Goal: Information Seeking & Learning: Compare options

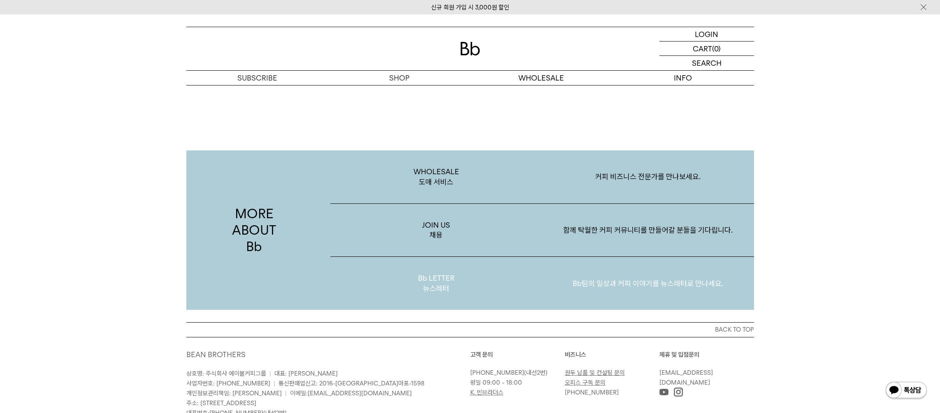
scroll to position [1593, 0]
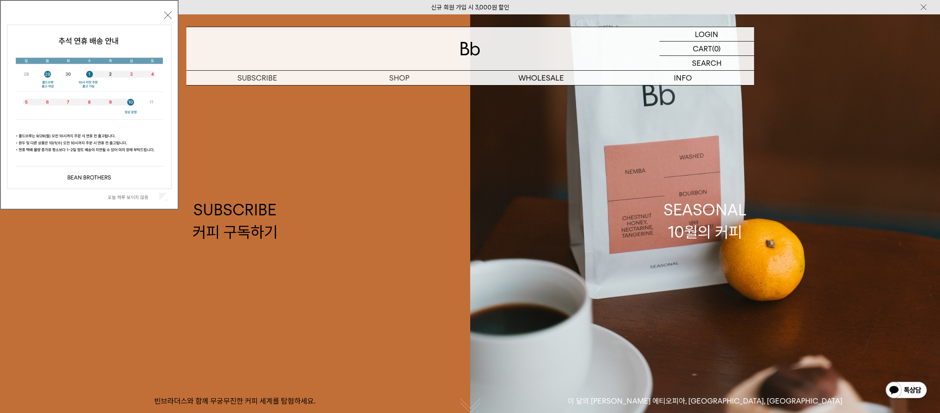
click at [170, 16] on button "닫기" at bounding box center [167, 15] width 7 height 7
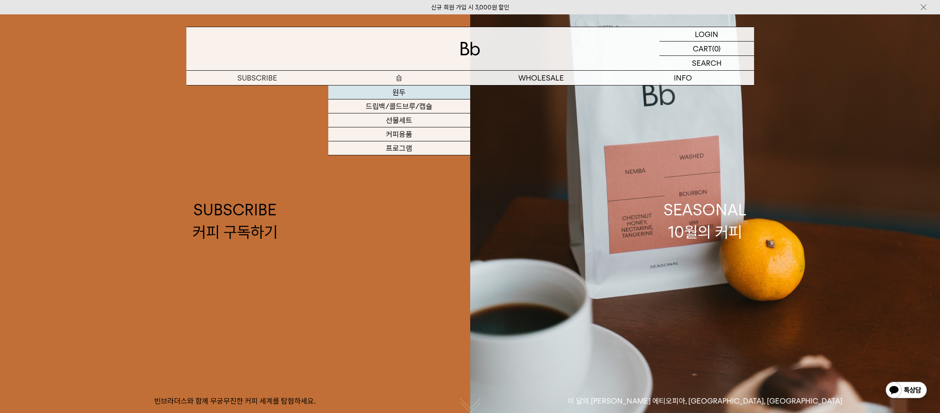
click at [397, 93] on link "원두" at bounding box center [399, 93] width 142 height 14
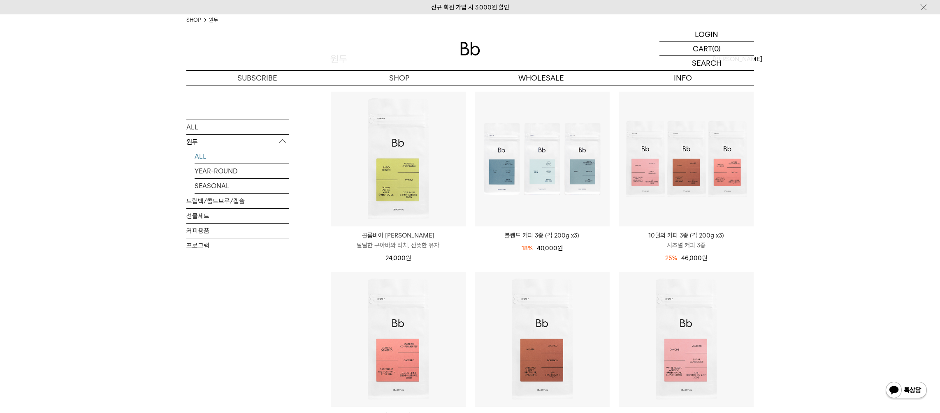
scroll to position [41, 0]
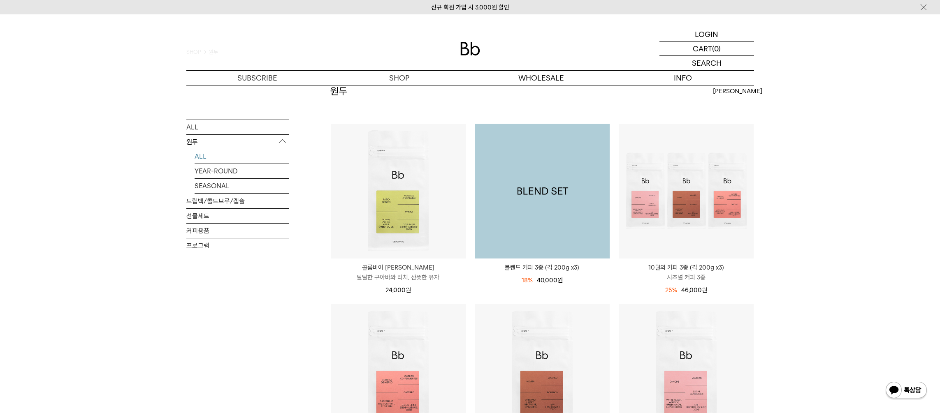
click at [536, 212] on img at bounding box center [542, 191] width 135 height 135
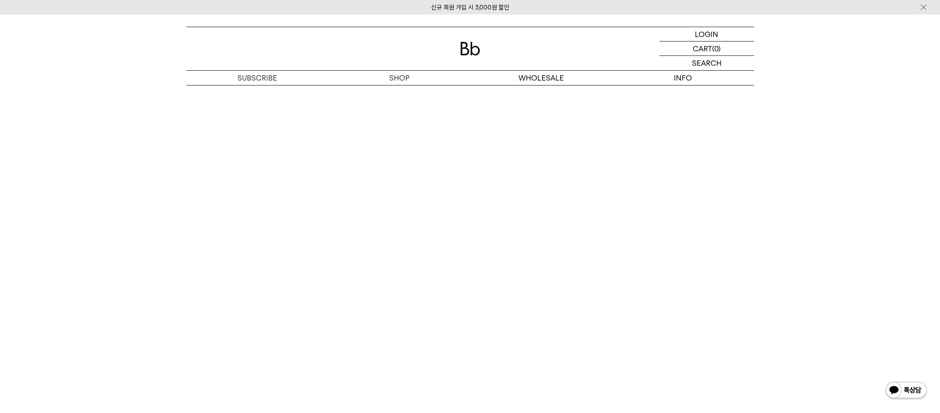
scroll to position [2307, 0]
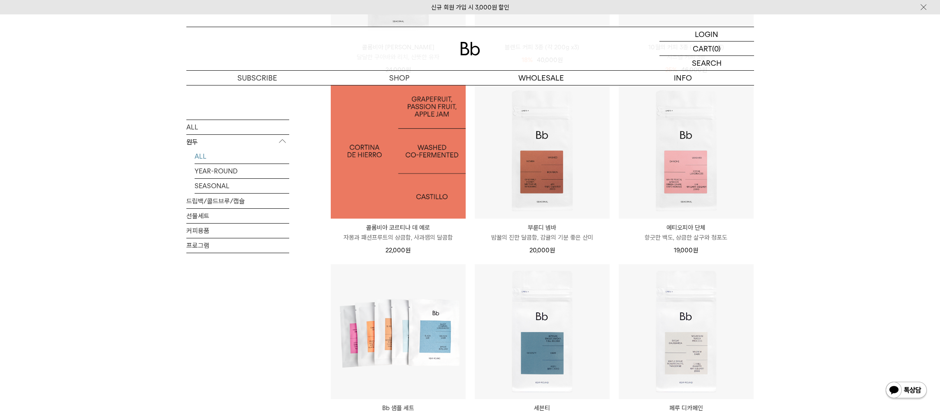
scroll to position [411, 0]
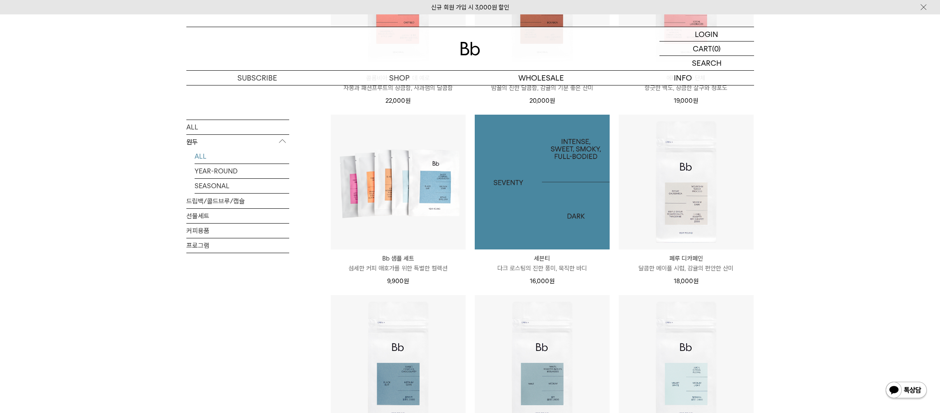
click at [536, 220] on img at bounding box center [542, 182] width 135 height 135
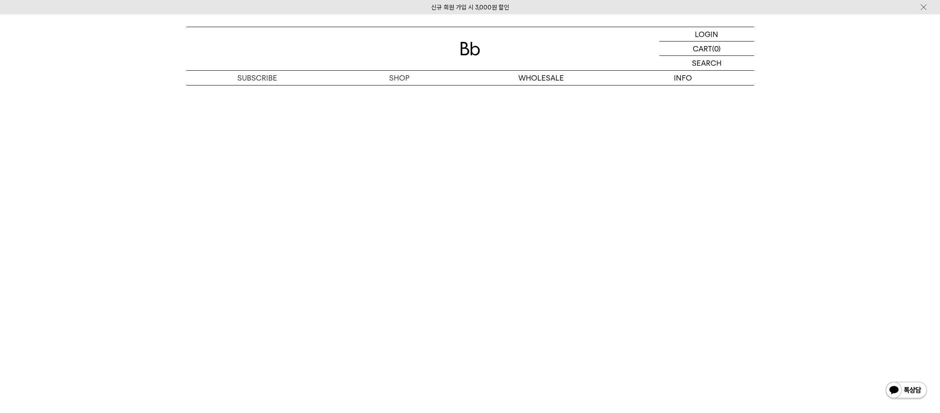
scroll to position [1316, 0]
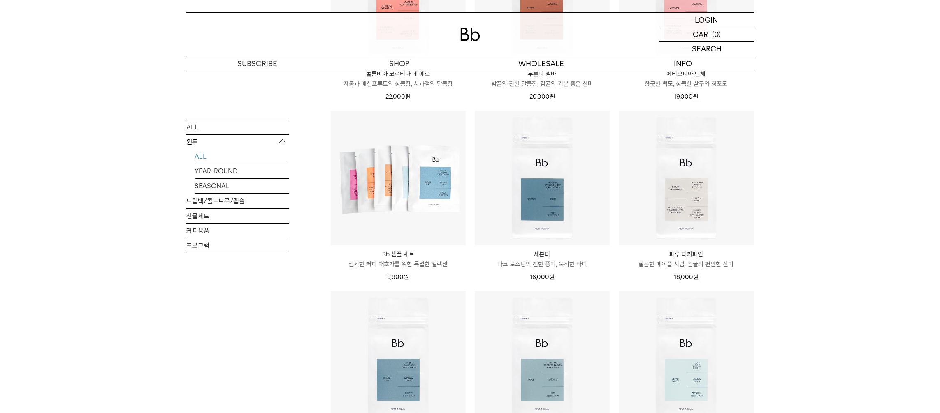
scroll to position [520, 0]
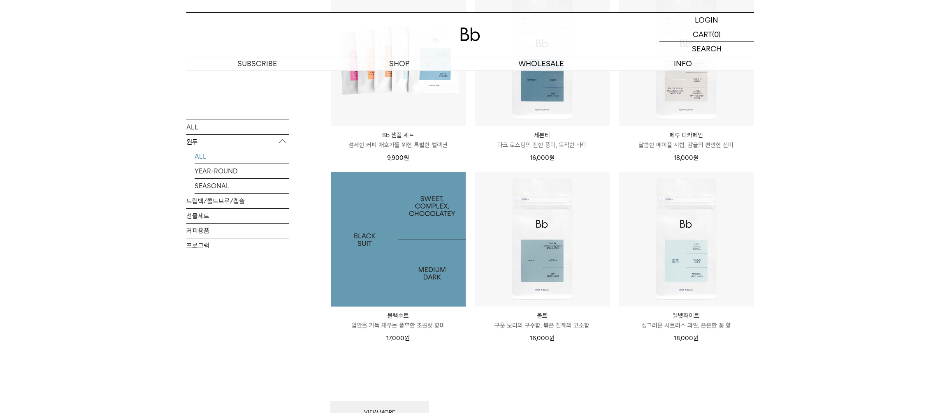
click at [428, 239] on img at bounding box center [398, 239] width 135 height 135
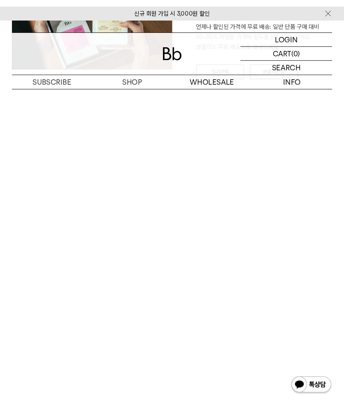
scroll to position [1439, 0]
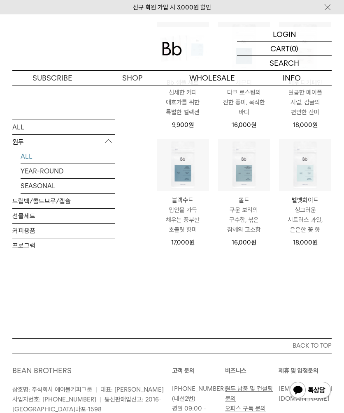
scroll to position [284, 0]
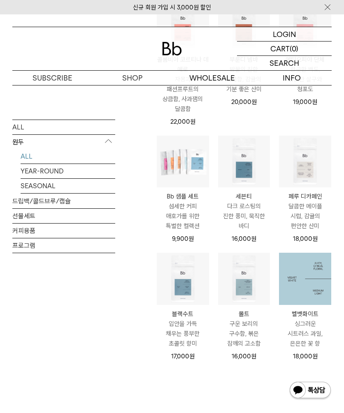
click at [293, 289] on img at bounding box center [305, 279] width 52 height 52
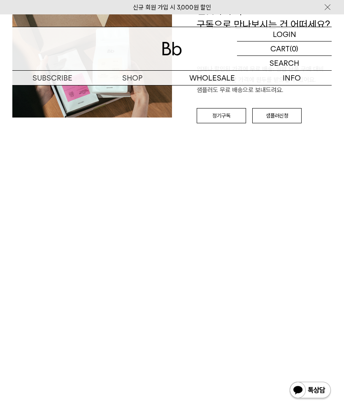
scroll to position [1234, 0]
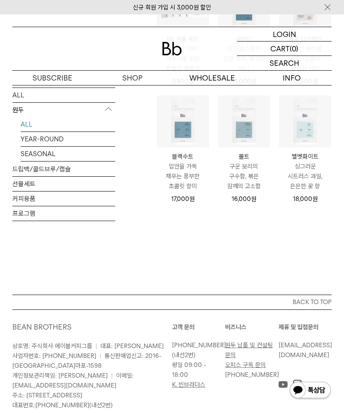
scroll to position [366, 0]
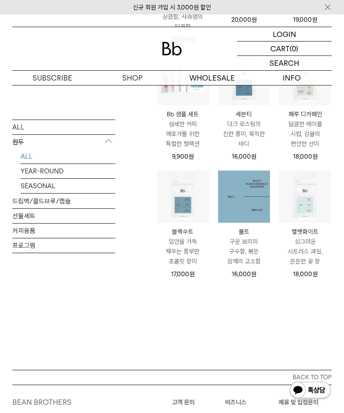
click at [248, 211] on img at bounding box center [244, 197] width 52 height 52
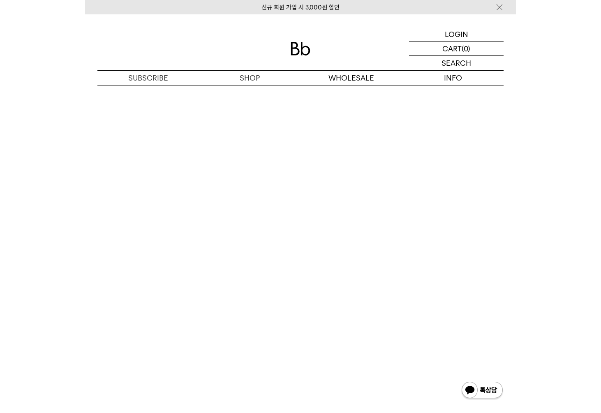
scroll to position [1274, 0]
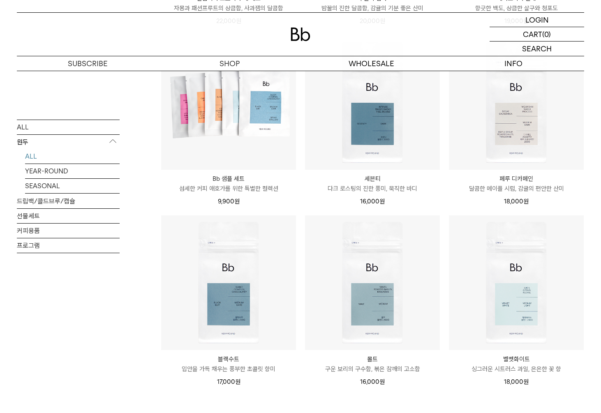
scroll to position [475, 0]
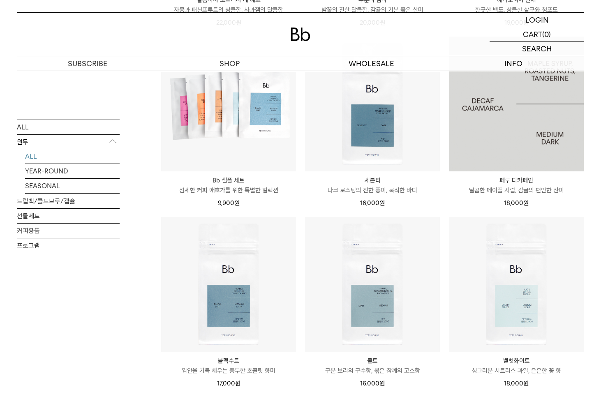
click at [503, 138] on img at bounding box center [516, 104] width 135 height 135
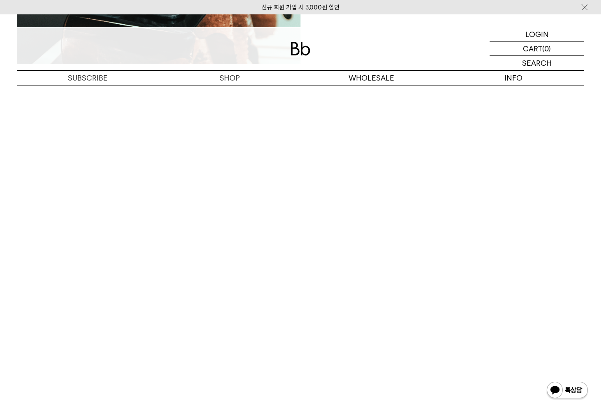
scroll to position [1357, 0]
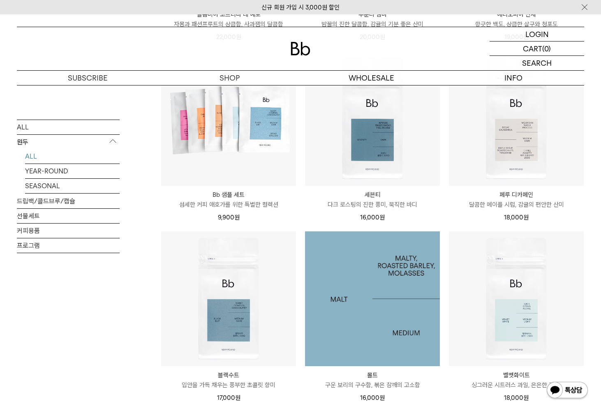
click at [369, 328] on img at bounding box center [372, 299] width 135 height 135
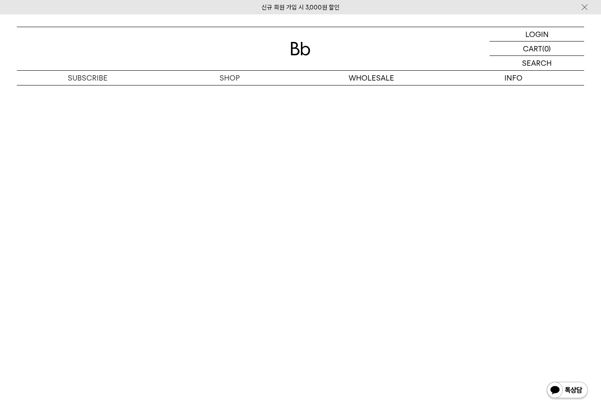
scroll to position [1316, 0]
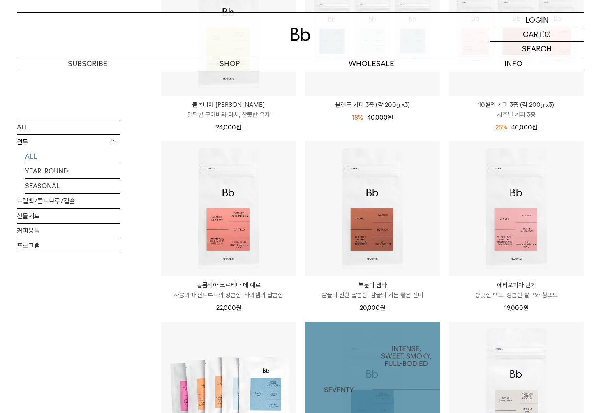
scroll to position [173, 0]
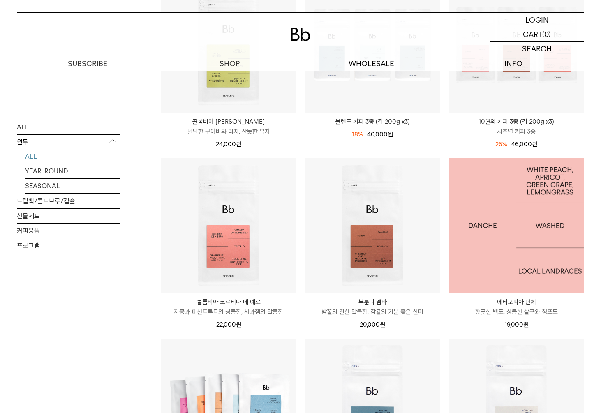
click at [500, 266] on img at bounding box center [516, 225] width 135 height 135
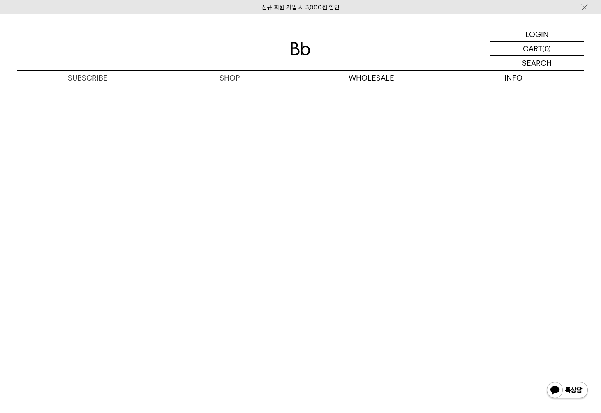
scroll to position [1522, 0]
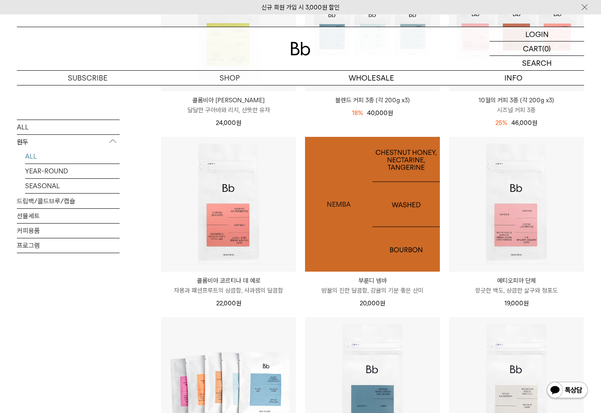
scroll to position [214, 0]
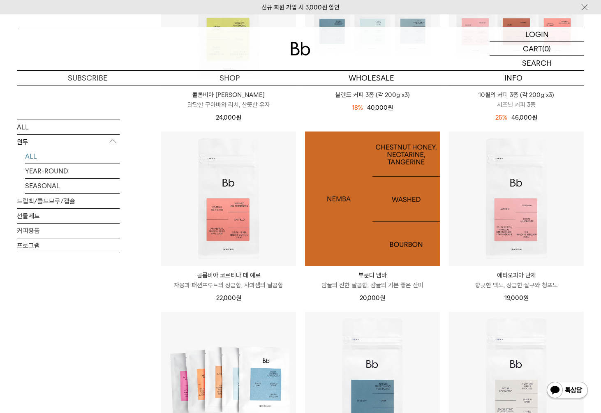
click at [357, 192] on img at bounding box center [372, 199] width 135 height 135
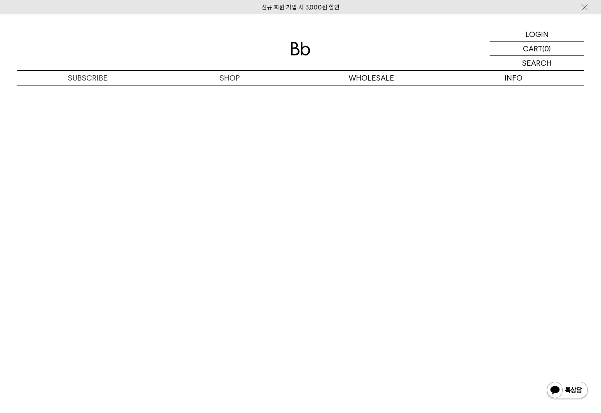
scroll to position [1892, 0]
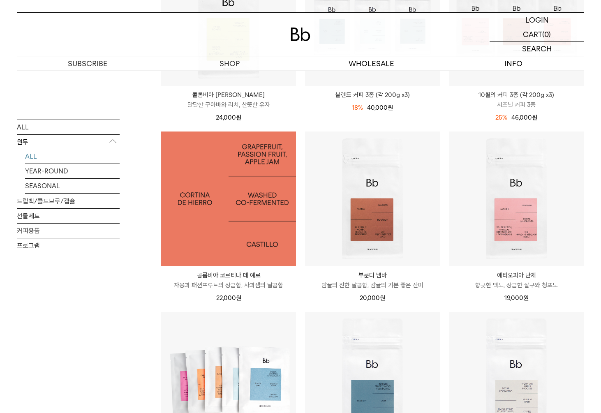
click at [200, 218] on img at bounding box center [228, 199] width 135 height 135
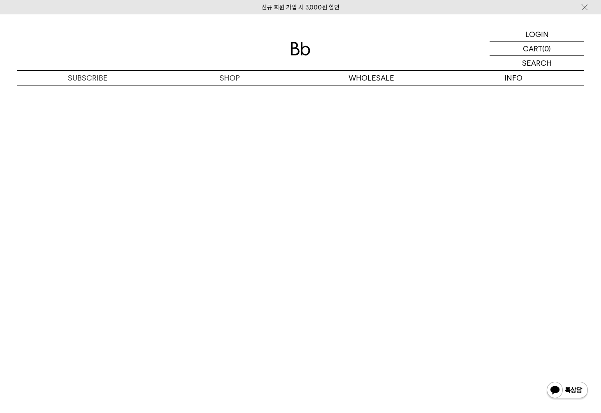
scroll to position [1398, 0]
